Goal: Task Accomplishment & Management: Manage account settings

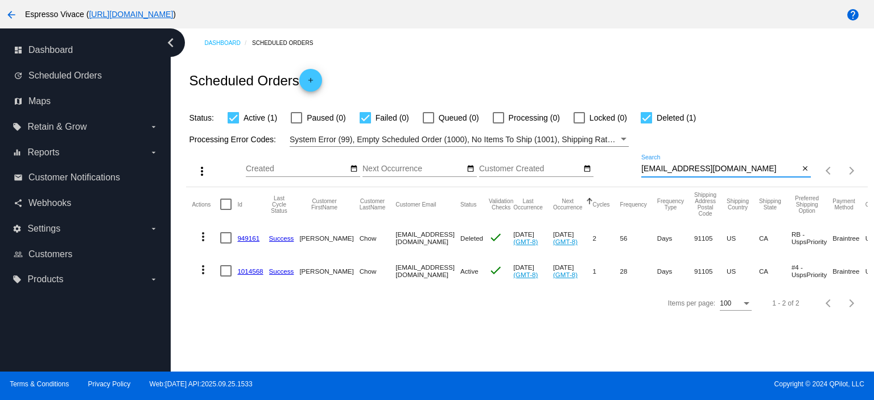
drag, startPoint x: 768, startPoint y: 173, endPoint x: 608, endPoint y: 166, distance: 160.0
click at [608, 166] on div "more_vert Sep Jan Feb Mar [DATE]" at bounding box center [526, 167] width 681 height 40
paste input "[PERSON_NAME].[PERSON_NAME]"
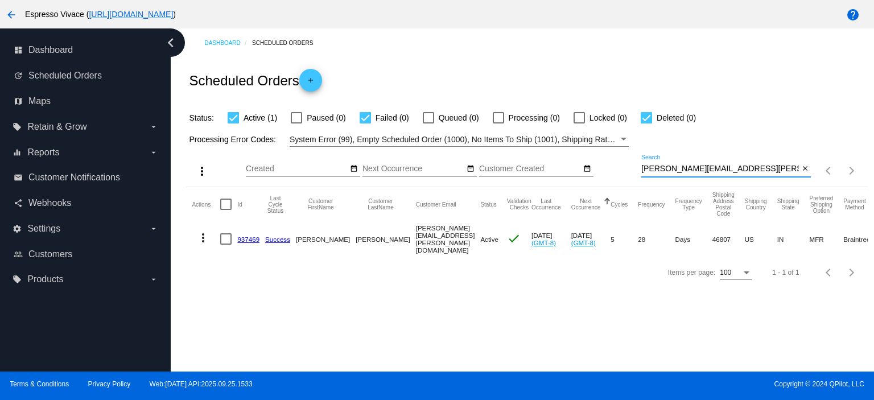
type input "[PERSON_NAME][EMAIL_ADDRESS][PERSON_NAME][DOMAIN_NAME]"
click at [366, 121] on div at bounding box center [365, 117] width 11 height 11
click at [365, 123] on input "Failed (0)" at bounding box center [365, 123] width 1 height 1
checkbox input "false"
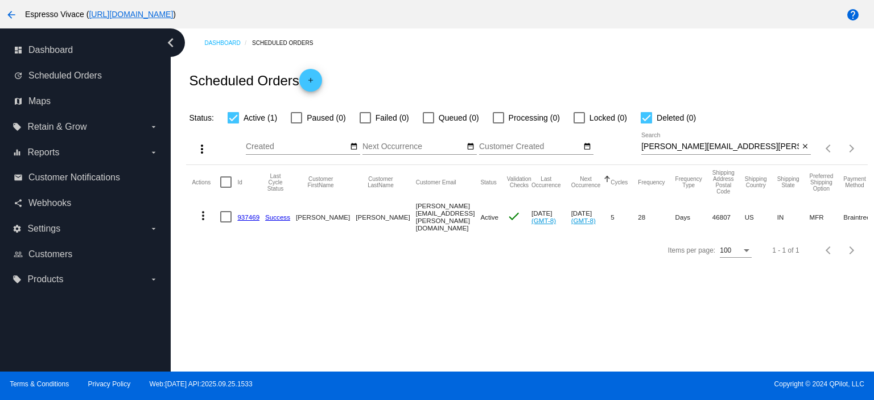
click at [647, 116] on div at bounding box center [646, 117] width 11 height 11
click at [646, 123] on input "Deleted (0)" at bounding box center [646, 123] width 1 height 1
checkbox input "false"
click at [250, 215] on link "937469" at bounding box center [248, 216] width 22 height 7
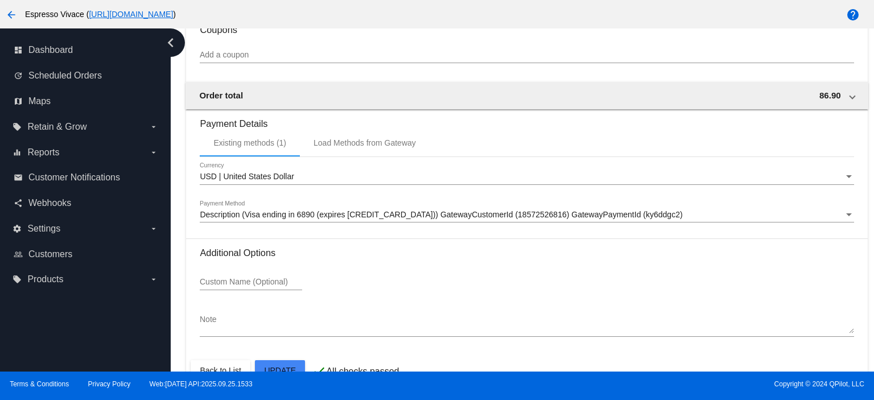
scroll to position [1101, 0]
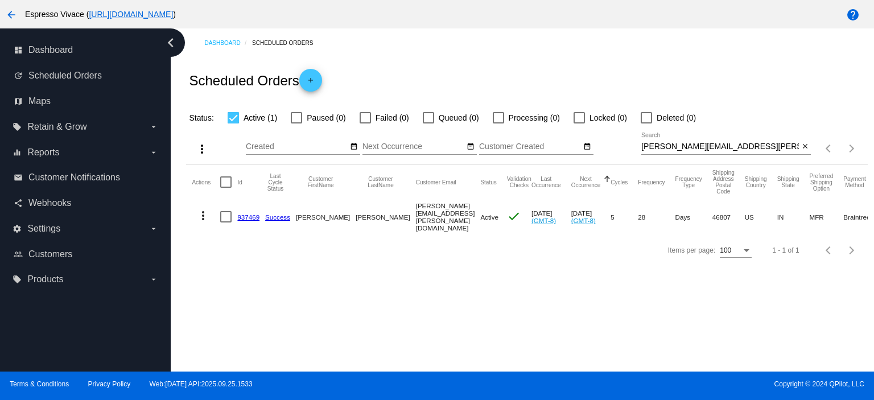
click at [238, 214] on link "937469" at bounding box center [248, 216] width 22 height 7
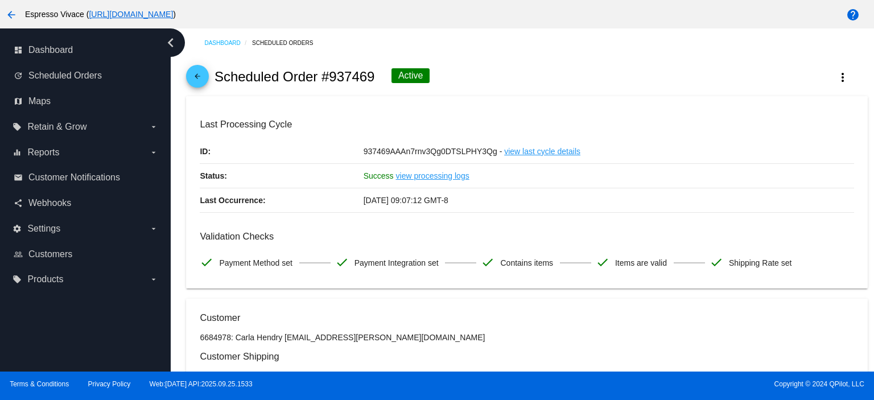
click at [196, 83] on mat-icon "arrow_back" at bounding box center [198, 79] width 14 height 14
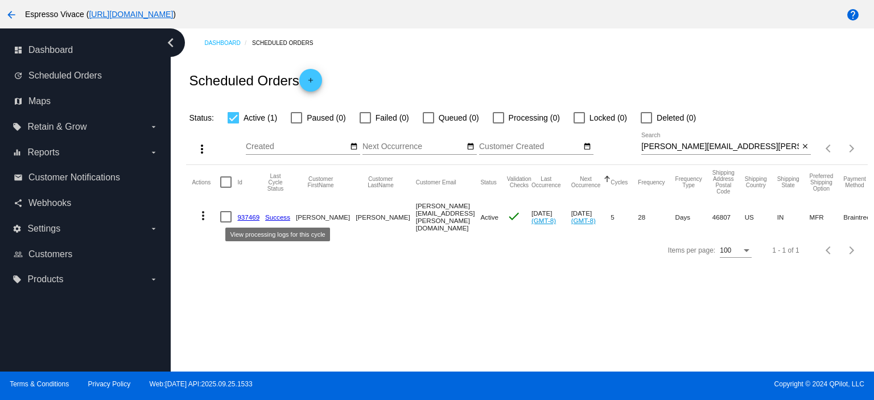
click at [249, 211] on mat-cell "937469" at bounding box center [251, 216] width 28 height 35
click at [248, 215] on link "937469" at bounding box center [248, 216] width 22 height 7
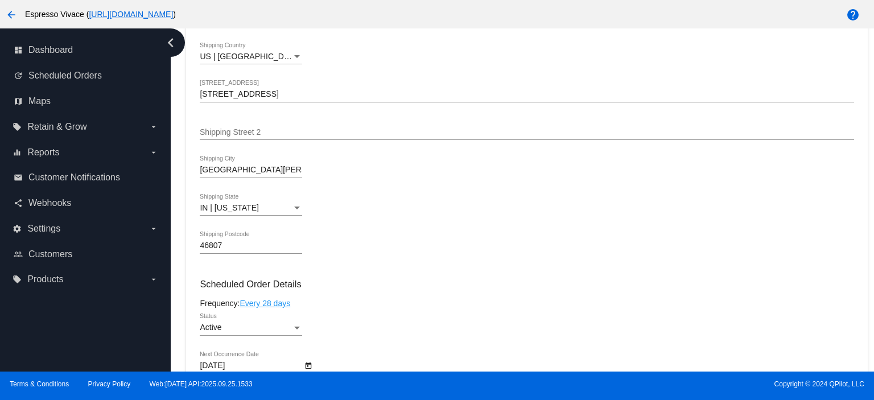
scroll to position [569, 0]
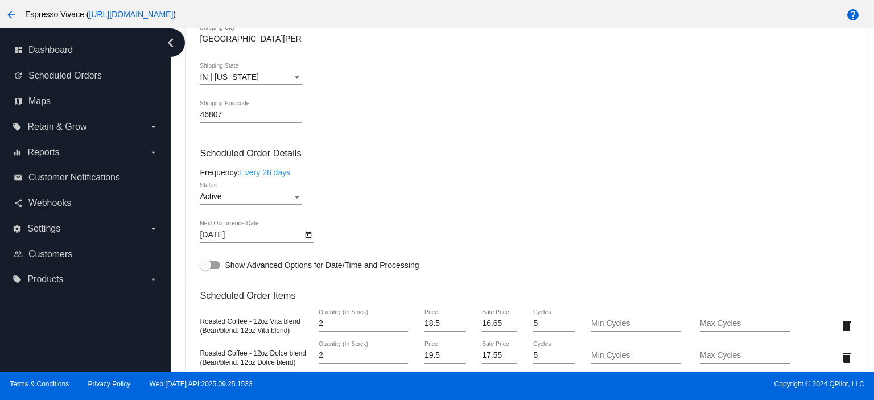
click at [275, 175] on link "Every 28 days" at bounding box center [265, 172] width 51 height 9
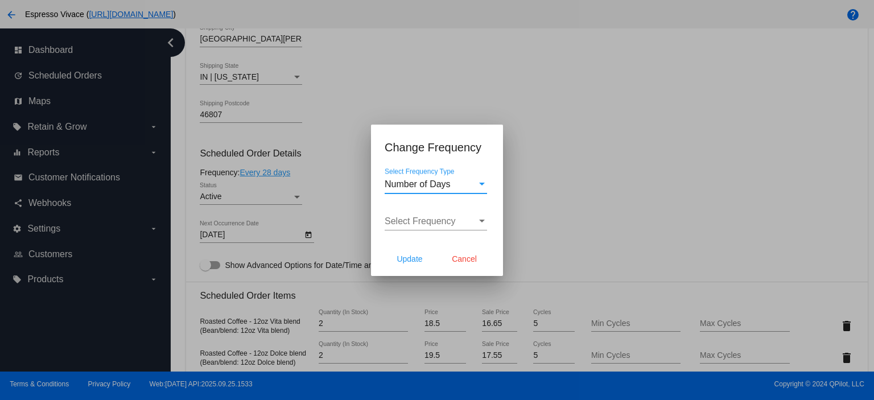
click at [432, 218] on span "Select Frequency" at bounding box center [420, 221] width 71 height 10
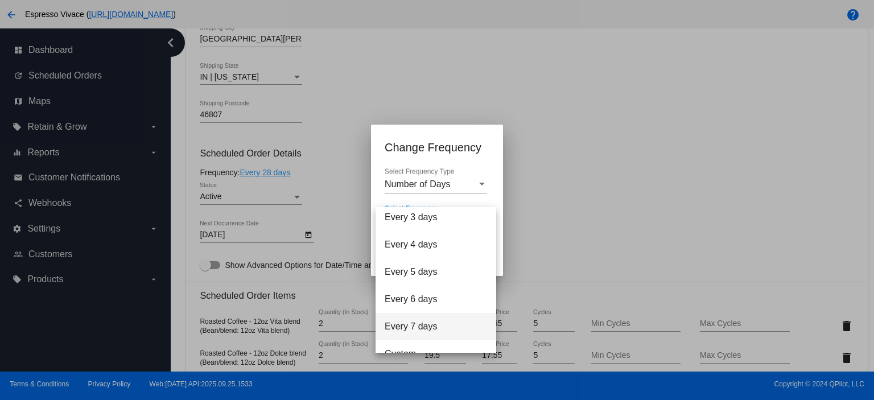
scroll to position [46, 0]
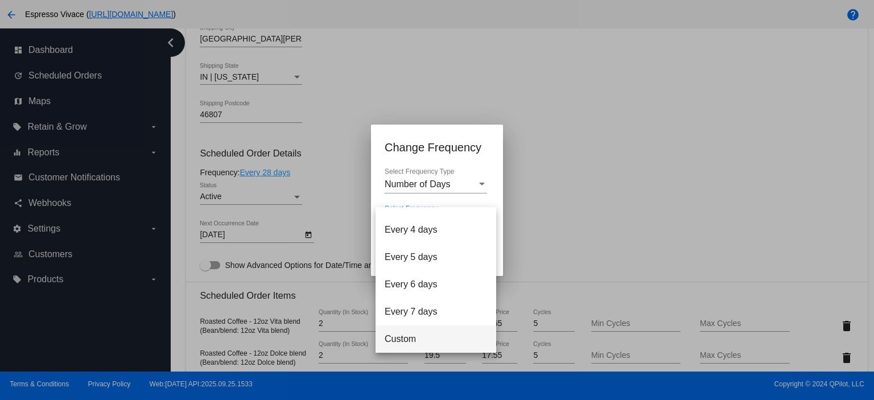
click at [431, 337] on span "Custom" at bounding box center [436, 338] width 102 height 27
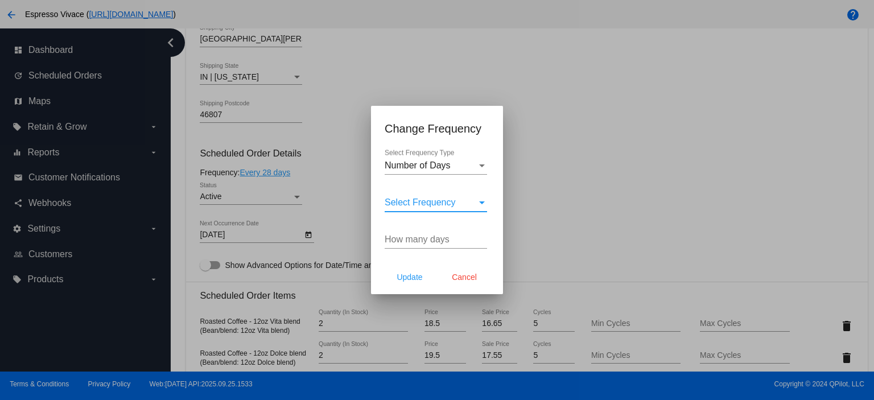
click at [421, 236] on input "How many days" at bounding box center [436, 239] width 102 height 10
type input "42"
click at [455, 203] on span "Select Frequency" at bounding box center [420, 202] width 71 height 10
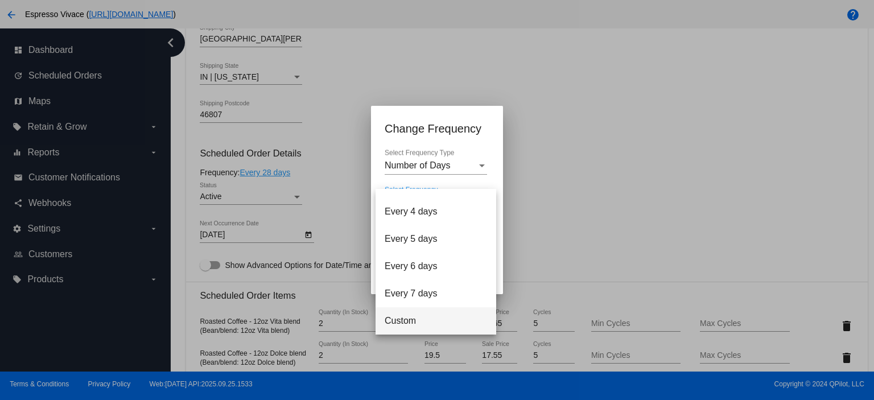
click at [447, 320] on span "Custom" at bounding box center [436, 320] width 102 height 27
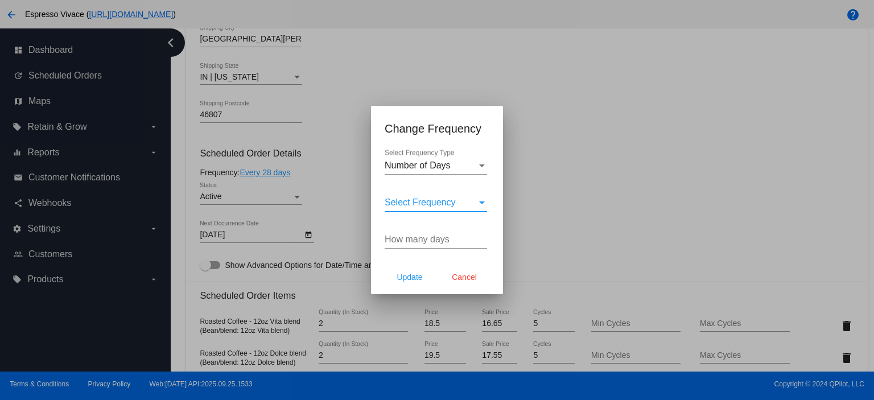
click at [426, 240] on input "How many days" at bounding box center [436, 239] width 102 height 10
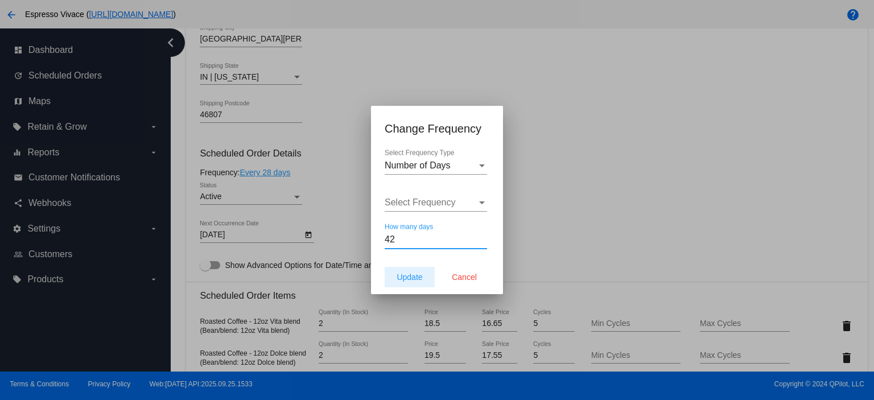
type input "42"
click at [412, 277] on span "Update" at bounding box center [410, 277] width 26 height 9
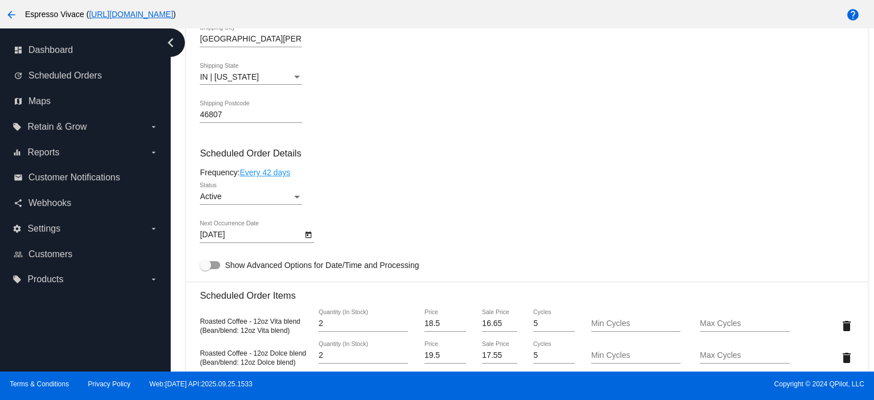
type input "[DATE]"
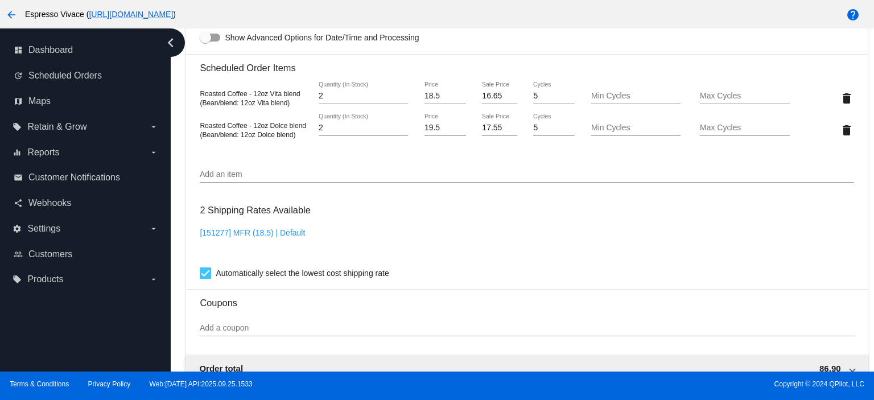
scroll to position [512, 0]
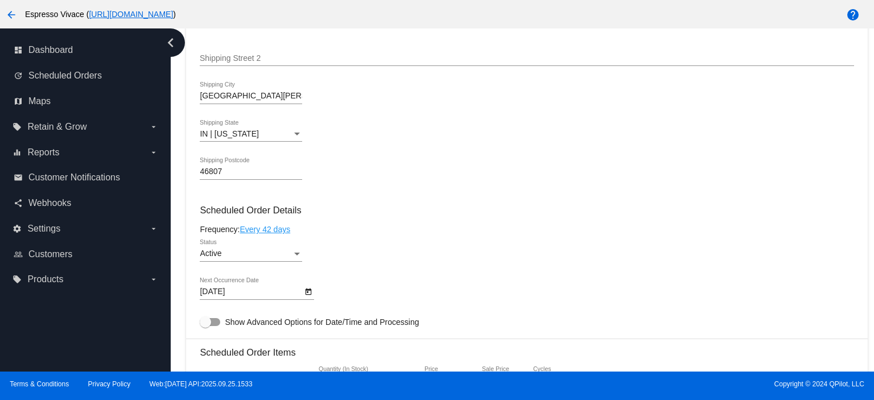
drag, startPoint x: 280, startPoint y: 307, endPoint x: 278, endPoint y: 298, distance: 8.7
click at [280, 304] on div "[DATE] Next Occurrence Date" at bounding box center [257, 294] width 114 height 32
click at [278, 295] on body "arrow_back Espresso Vivace ( [URL][DOMAIN_NAME] ) help dashboard Dashboard upda…" at bounding box center [437, 200] width 874 height 400
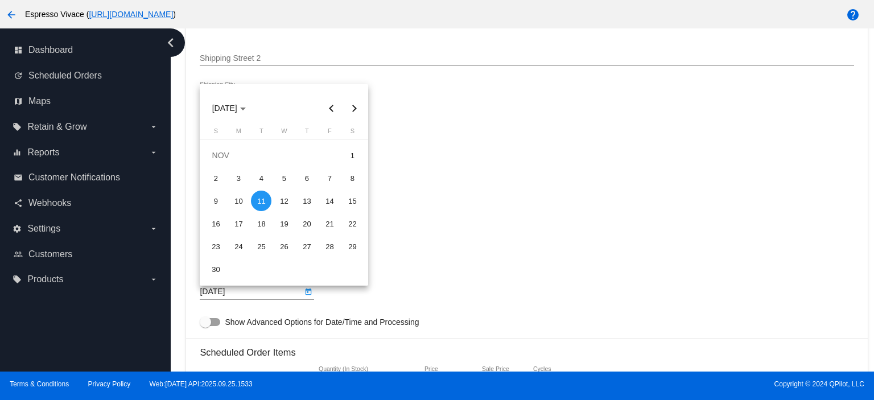
click at [260, 200] on div "11" at bounding box center [261, 201] width 20 height 20
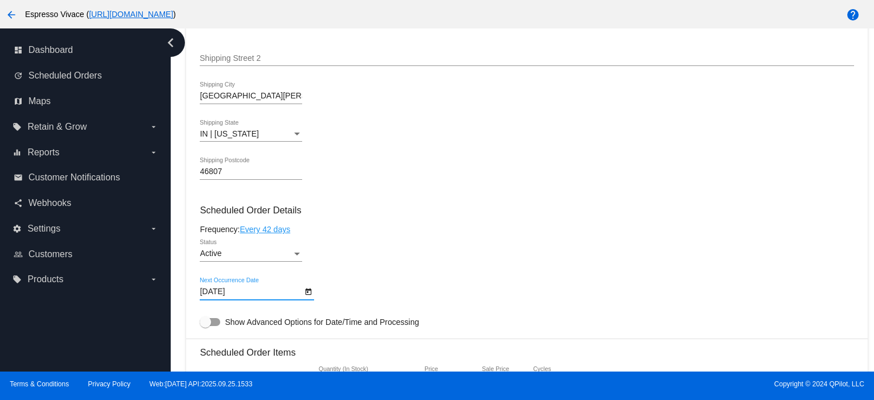
scroll to position [626, 0]
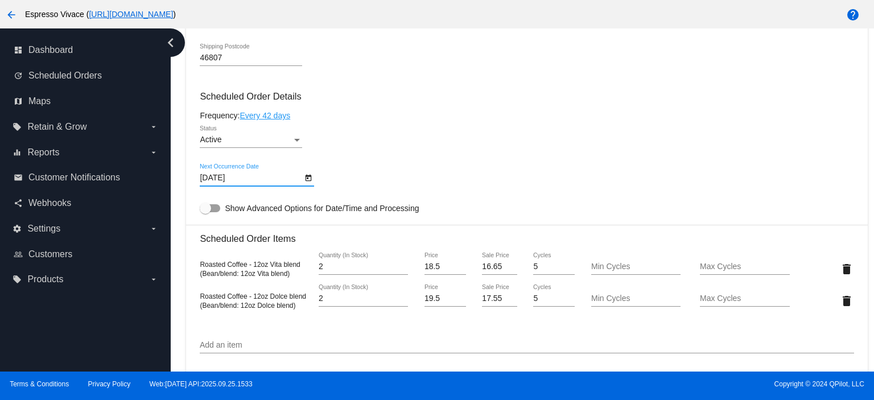
click at [208, 209] on div at bounding box center [205, 208] width 11 height 11
click at [205, 212] on input "Show Advanced Options for Date/Time and Processing" at bounding box center [205, 212] width 1 height 1
checkbox input "true"
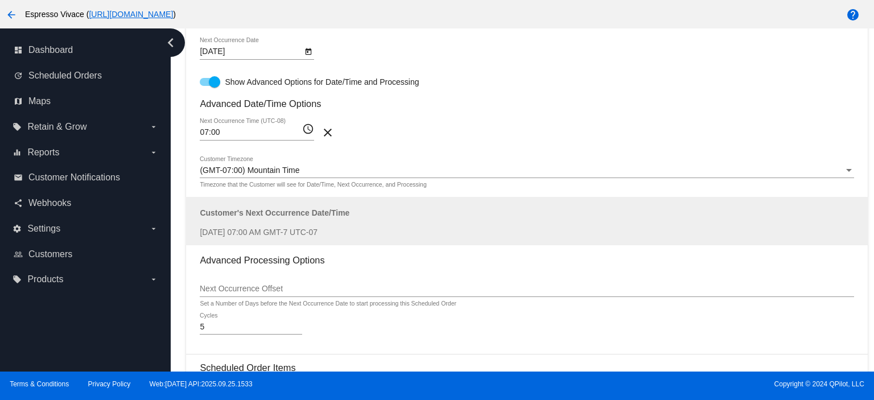
scroll to position [683, 0]
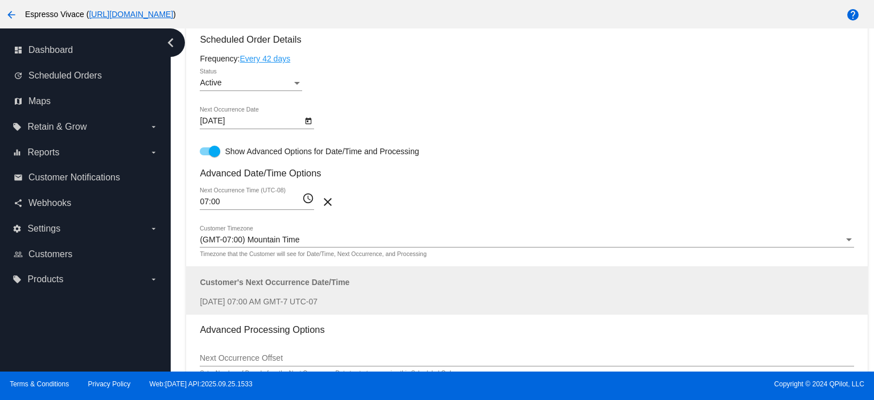
click at [230, 206] on input "07:00" at bounding box center [251, 201] width 102 height 9
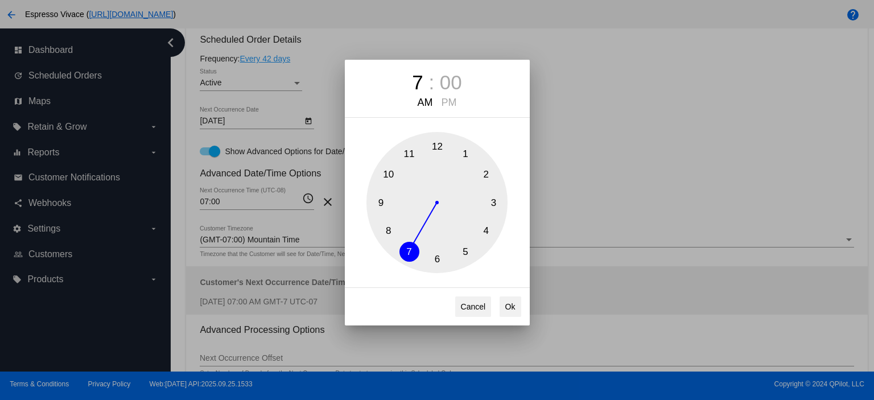
drag, startPoint x: 386, startPoint y: 228, endPoint x: 430, endPoint y: 248, distance: 48.4
click at [386, 229] on button "8" at bounding box center [388, 231] width 20 height 20
click at [506, 301] on button "Ok" at bounding box center [511, 306] width 22 height 20
type input "08:00"
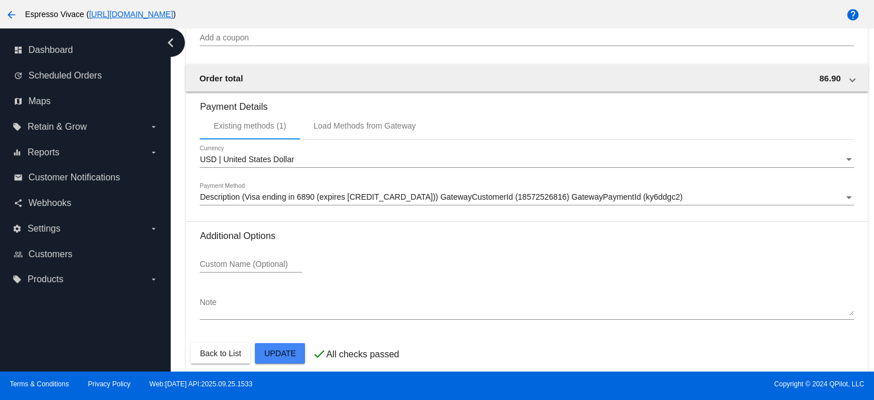
scroll to position [1358, 0]
